Goal: Check status: Check status

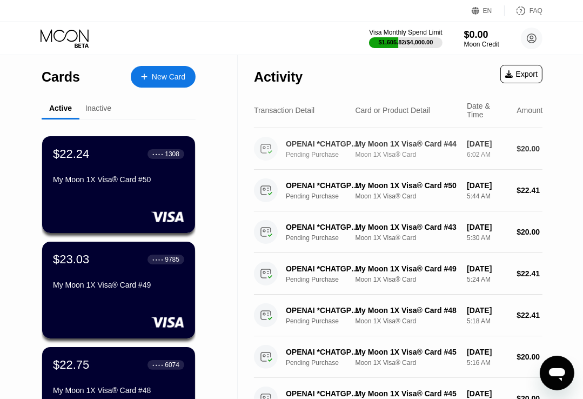
click at [450, 156] on div "My Moon 1X Visa® Card #44 Moon 1X Visa® Card" at bounding box center [407, 148] width 103 height 19
click at [328, 148] on div "OPENAI *CHATGPT SUBSCR [PHONE_NUMBER] US" at bounding box center [325, 143] width 78 height 9
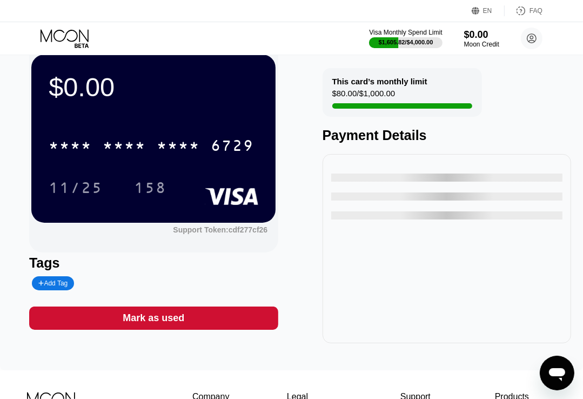
scroll to position [54, 0]
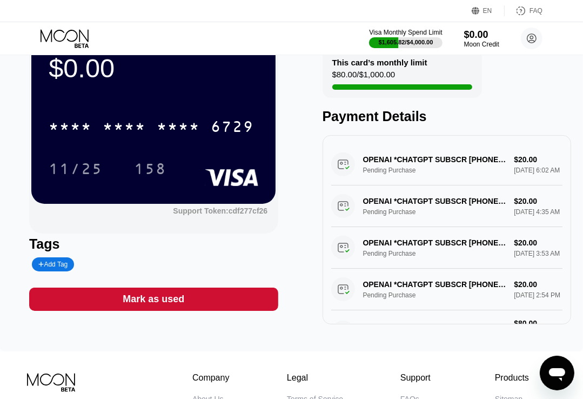
click at [423, 169] on div "OPENAI *CHATGPT SUBSCR +14158799686 US Pending Purchase $20.00 Sep 24, 2025 6:0…" at bounding box center [447, 165] width 232 height 42
click at [24, 179] on div "$0.00 * * * * * * * * * * * * 6729 11/25 158 Support Token: cdf277cf26 Tags Add…" at bounding box center [291, 176] width 583 height 350
click at [319, 346] on div "$0.00 * * * * * * * * * * * * 6729 11/25 158 Support Token: cdf277cf26 Tags Add…" at bounding box center [291, 176] width 583 height 350
click at [64, 33] on icon at bounding box center [66, 38] width 50 height 19
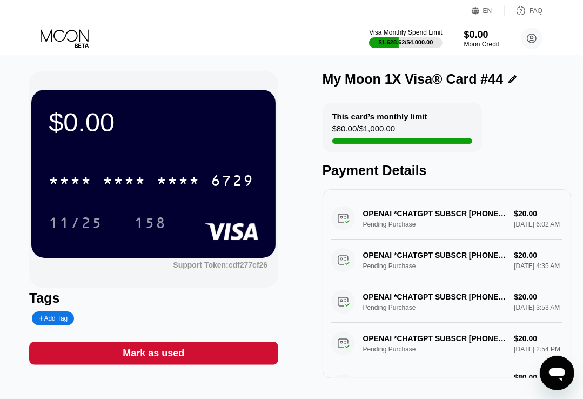
click at [65, 32] on icon at bounding box center [66, 38] width 50 height 19
